Goal: Task Accomplishment & Management: Complete application form

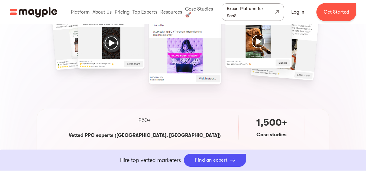
scroll to position [199, 0]
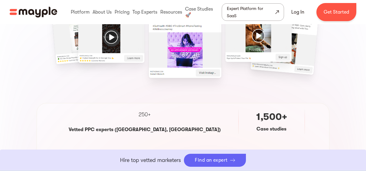
click at [228, 158] on div "Find an expert" at bounding box center [215, 160] width 62 height 13
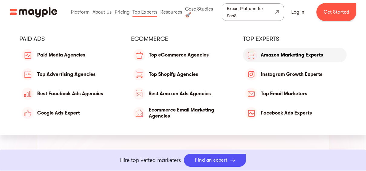
click at [282, 55] on link "Amazon Marketing Experts" at bounding box center [295, 55] width 104 height 15
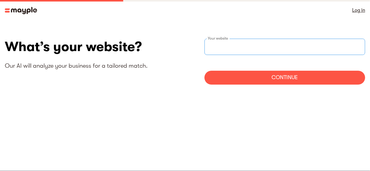
click at [231, 49] on input "websiteStep" at bounding box center [285, 47] width 161 height 16
type input "https://www.madlabglobal.com"
click at [272, 77] on div "Continue" at bounding box center [285, 78] width 161 height 14
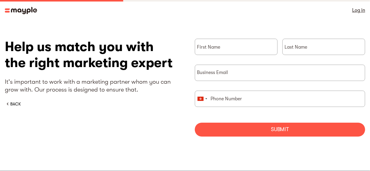
drag, startPoint x: 370, startPoint y: 42, endPoint x: 370, endPoint y: 34, distance: 7.6
click at [370, 34] on section "What’s your website? Our AI will analyze your business for a tailored match. ht…" at bounding box center [185, 90] width 370 height 139
